Goal: Information Seeking & Learning: Learn about a topic

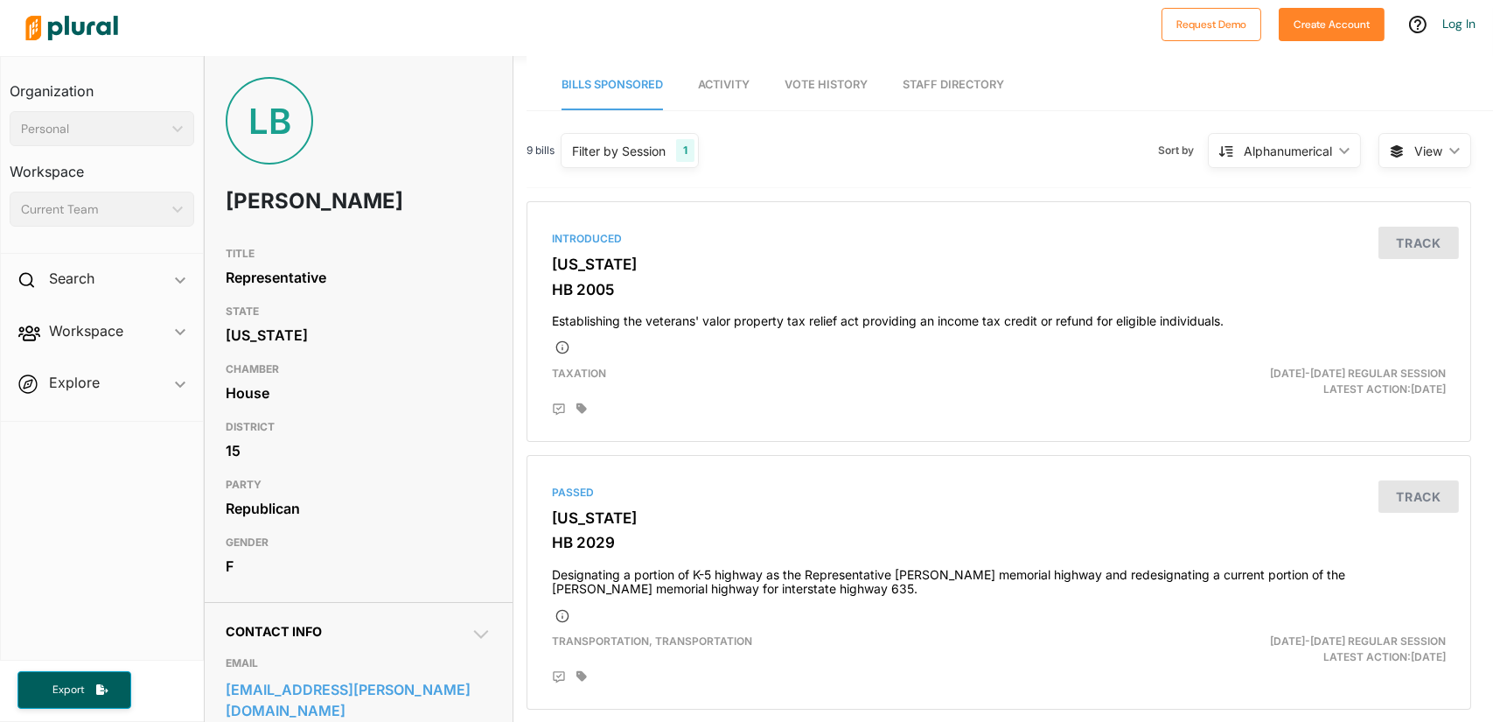
click at [323, 231] on div "LB [PERSON_NAME]" at bounding box center [358, 157] width 307 height 161
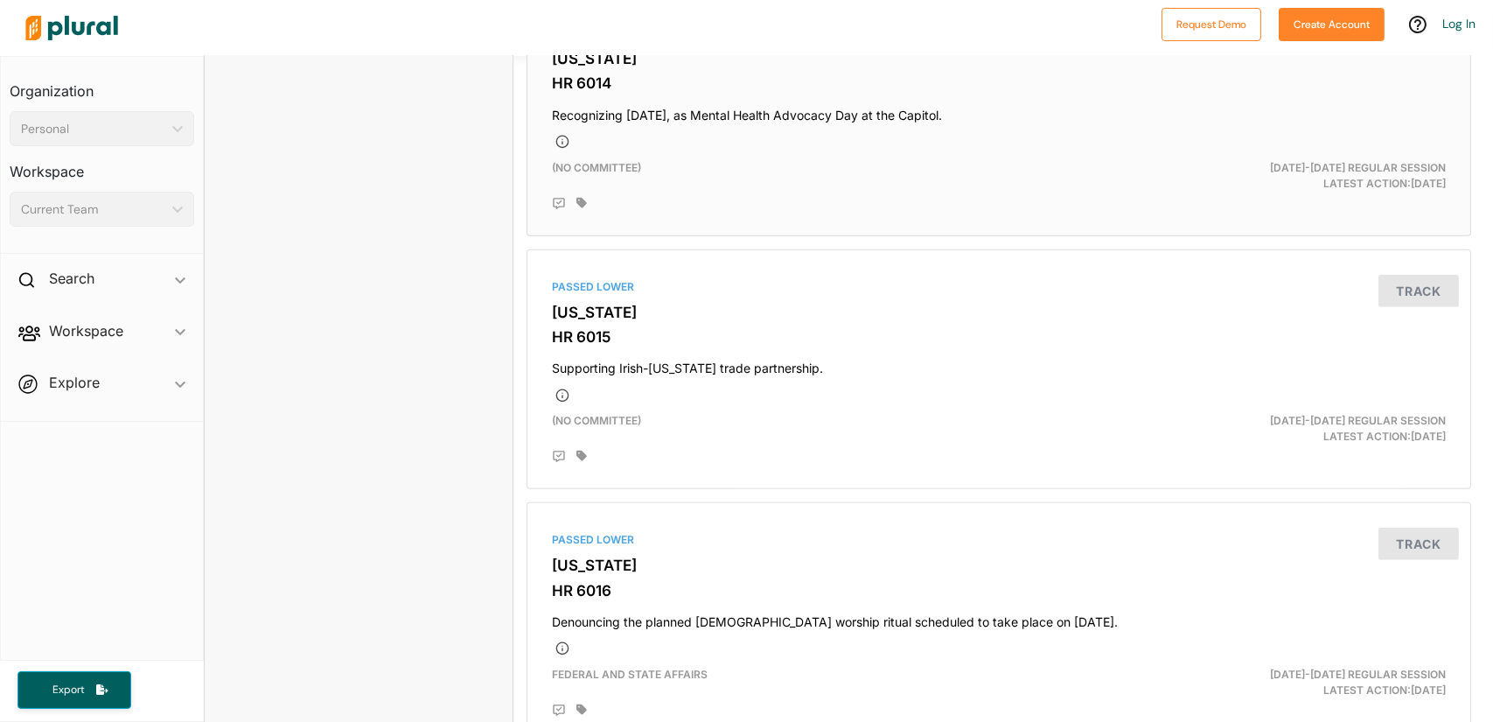
scroll to position [1862, 0]
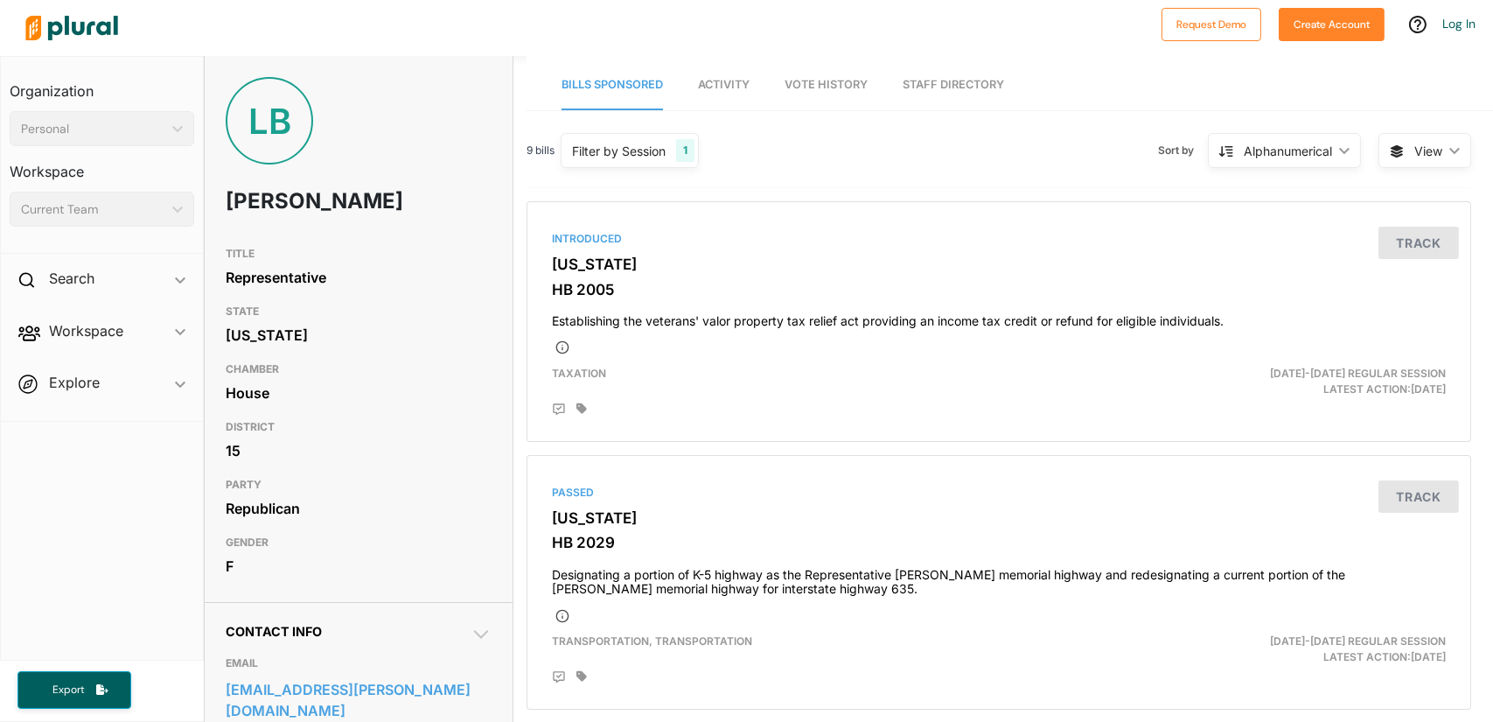
click at [719, 87] on span "Activity" at bounding box center [724, 84] width 52 height 13
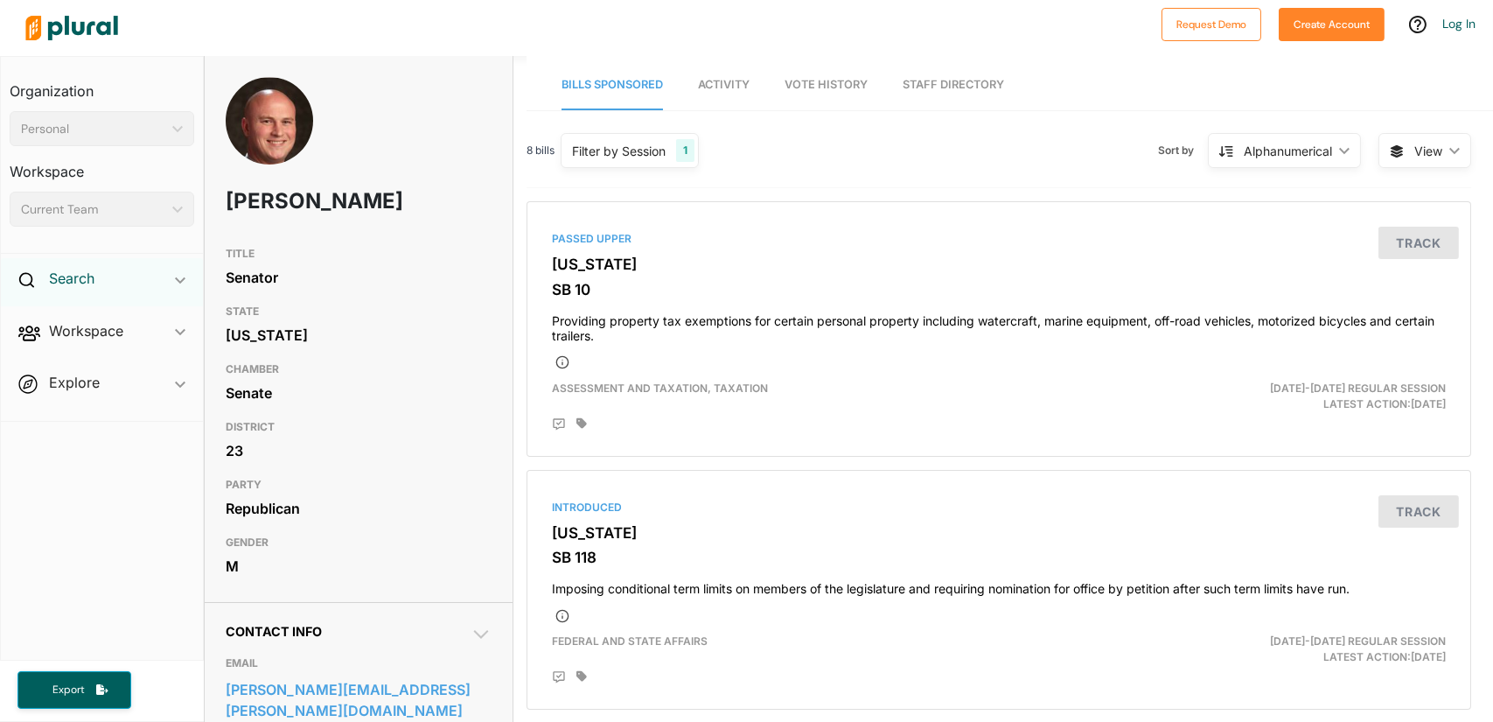
click at [71, 282] on h2 "Search" at bounding box center [71, 278] width 45 height 19
click at [64, 317] on h4 "Bills" at bounding box center [106, 318] width 158 height 17
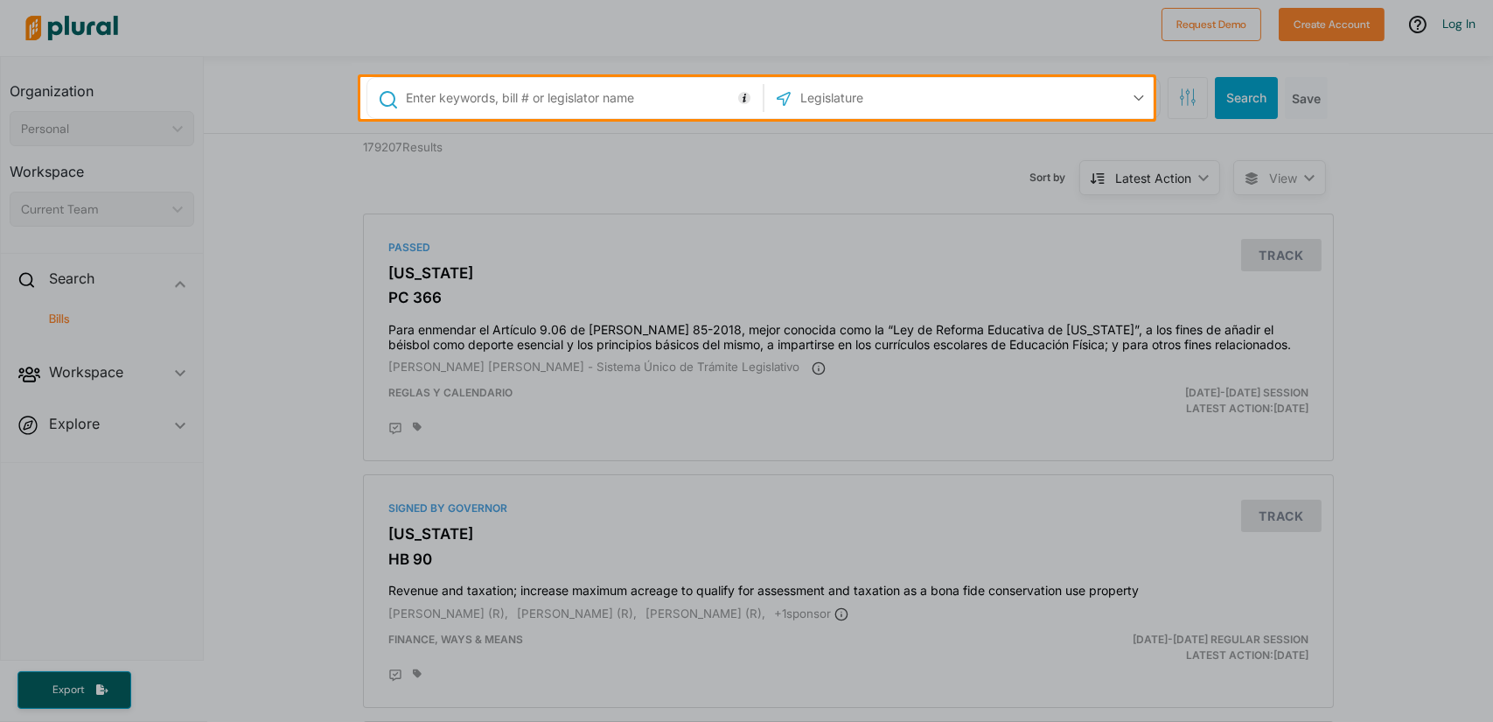
click at [534, 106] on input "text" at bounding box center [581, 97] width 354 height 33
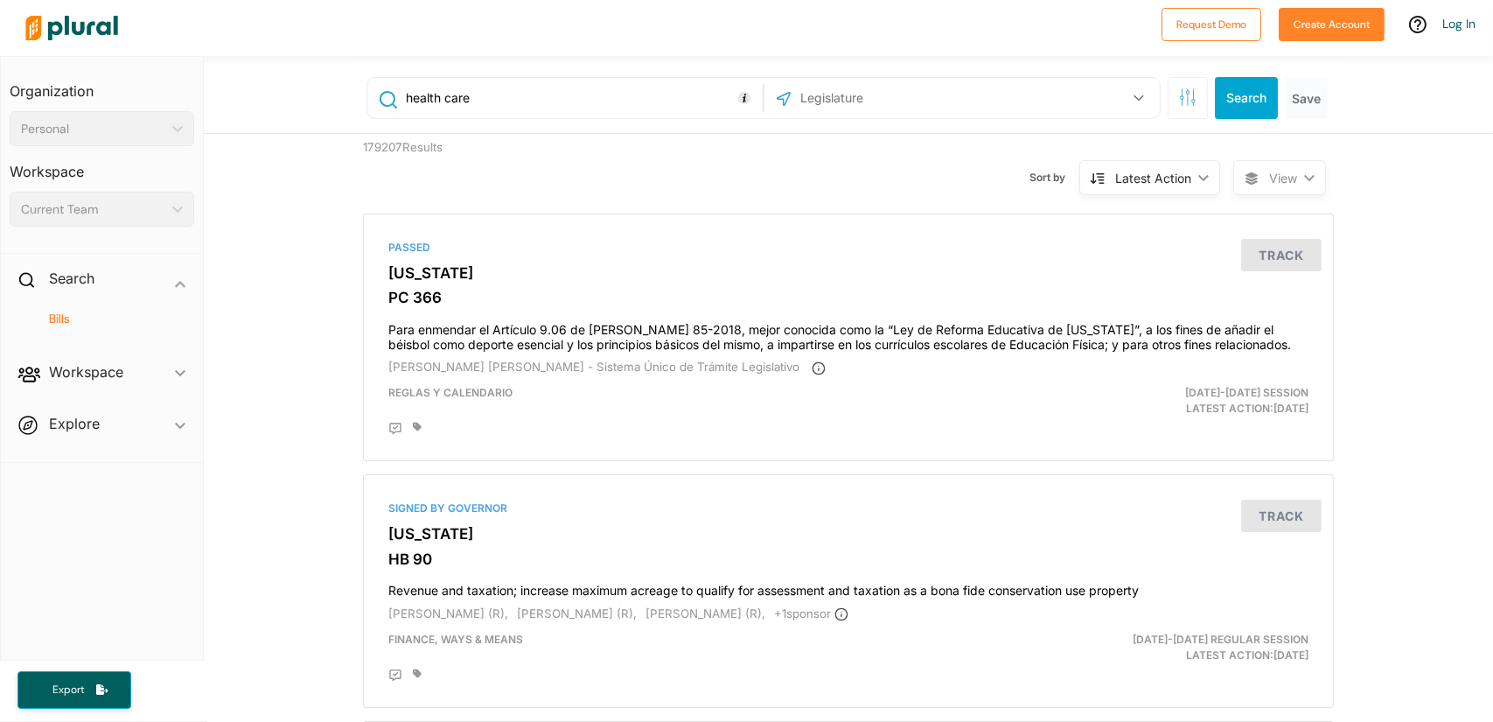
type input "health care"
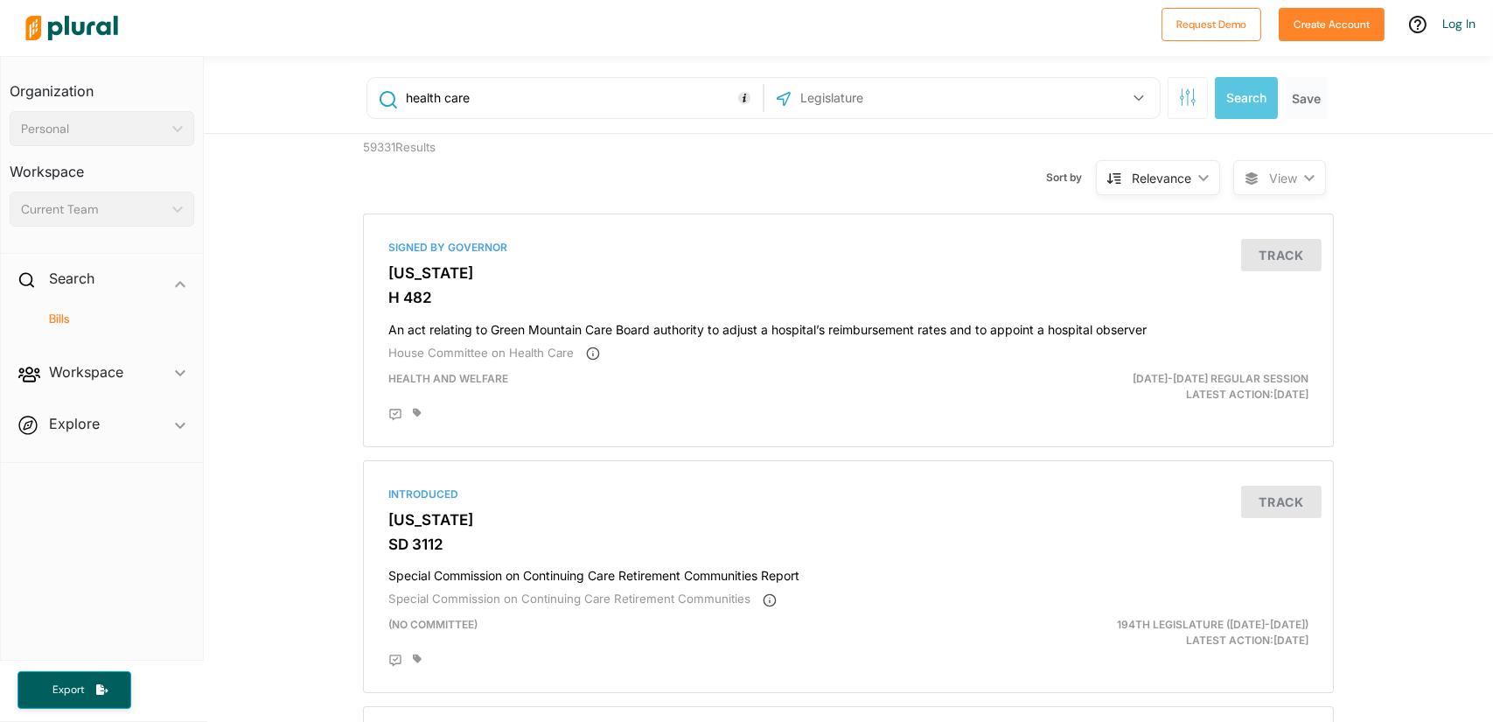
click at [833, 98] on input "text" at bounding box center [892, 97] width 187 height 33
type input "olathe, ks"
click at [778, 94] on icon at bounding box center [784, 99] width 14 height 14
click at [885, 95] on input "olathe, ks" at bounding box center [892, 97] width 187 height 33
drag, startPoint x: 885, startPoint y: 95, endPoint x: 726, endPoint y: 106, distance: 159.5
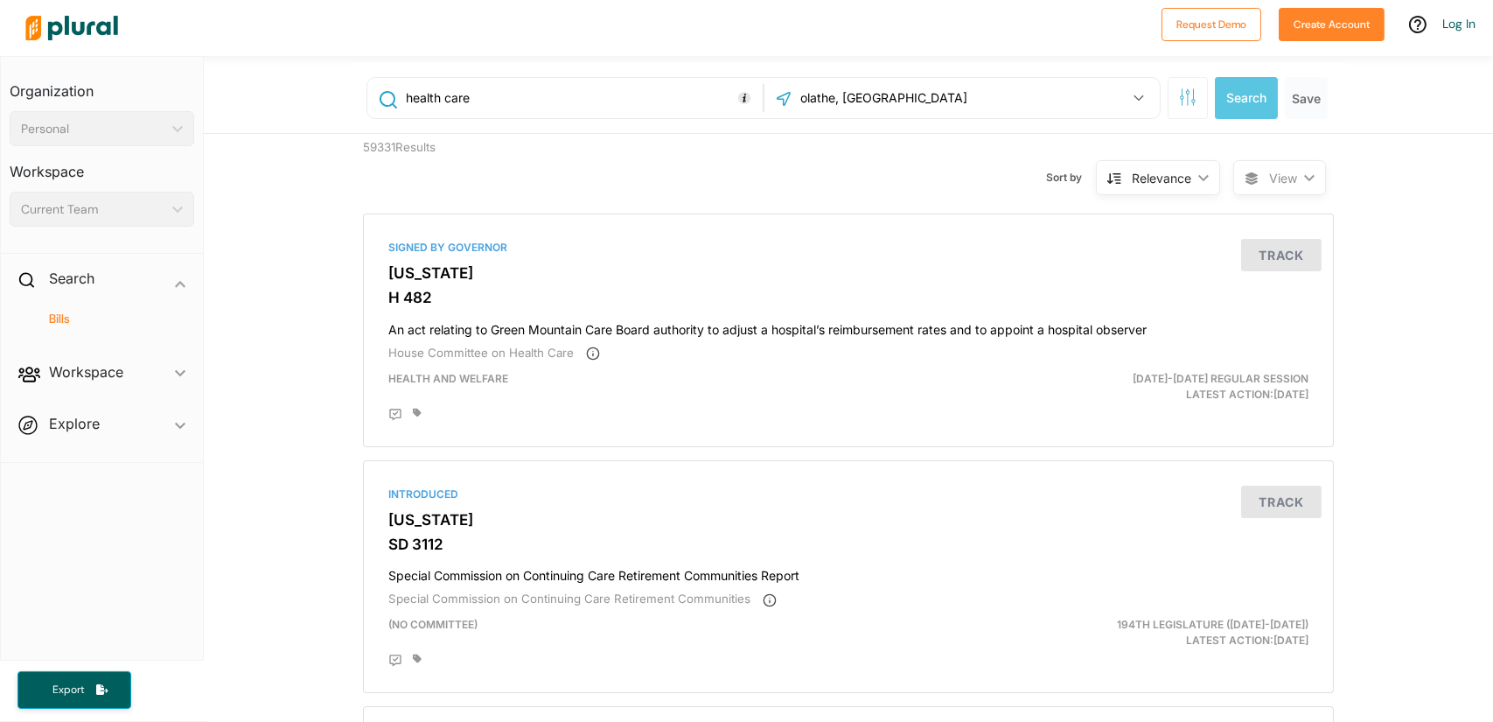
click at [726, 106] on div "health care olathe, ks Select All Clear All" at bounding box center [763, 98] width 794 height 42
click at [542, 101] on input "health care" at bounding box center [581, 97] width 354 height 33
type input "health care"
